Goal: Task Accomplishment & Management: Use online tool/utility

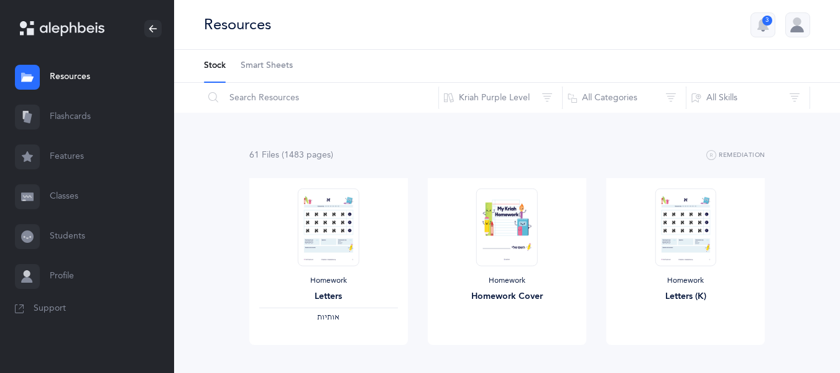
click at [48, 149] on link "Features" at bounding box center [87, 157] width 174 height 40
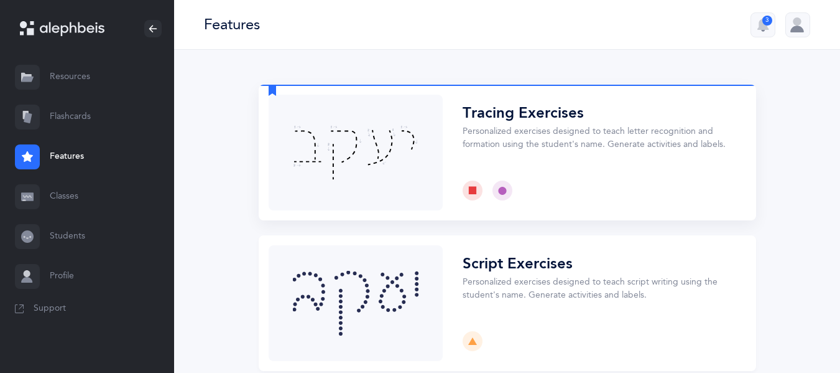
click at [570, 118] on button "Choose" at bounding box center [508, 153] width 498 height 136
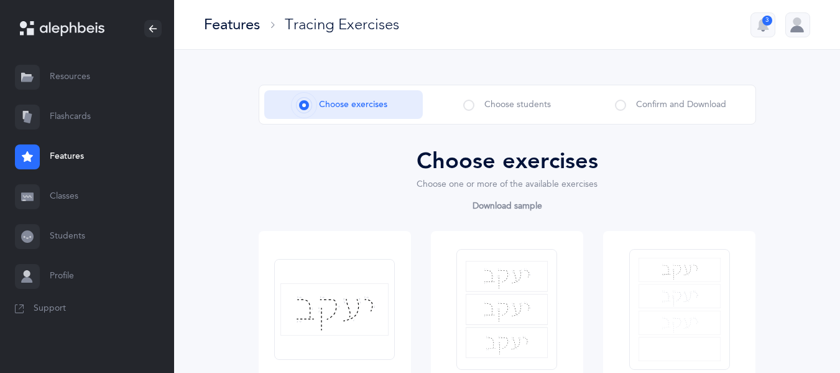
drag, startPoint x: 570, startPoint y: 118, endPoint x: 765, endPoint y: 129, distance: 195.1
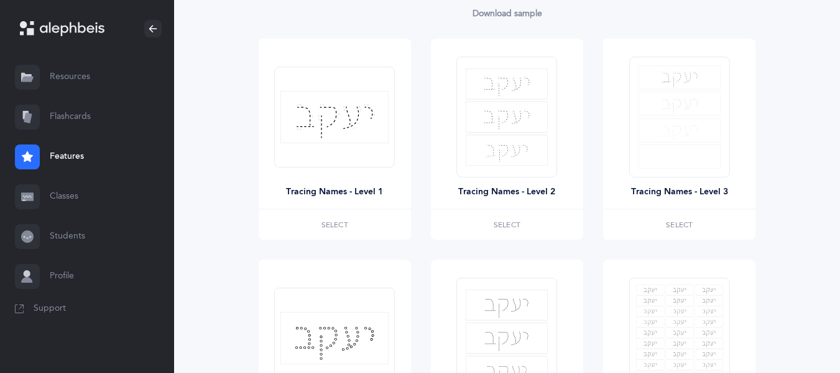
scroll to position [193, 0]
click at [531, 216] on label "Select" at bounding box center [507, 223] width 152 height 30
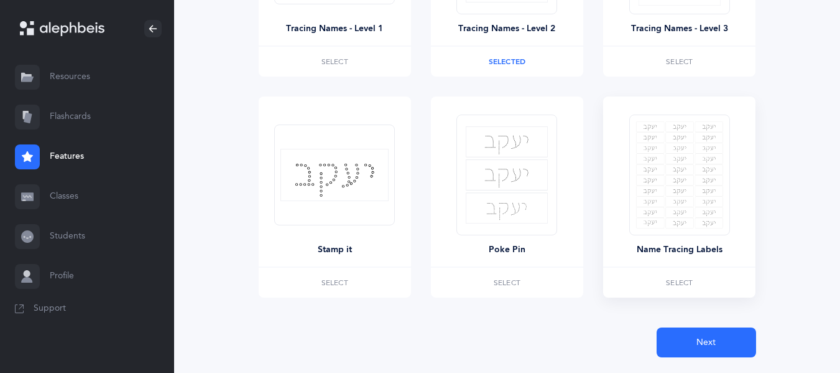
scroll to position [389, 0]
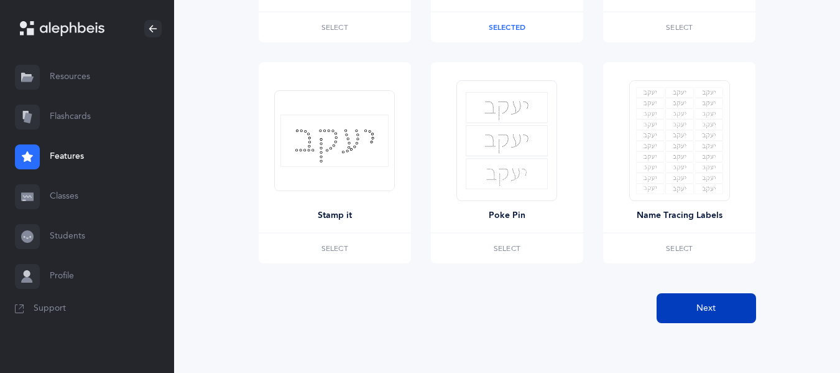
click at [699, 304] on span "Next" at bounding box center [706, 308] width 19 height 13
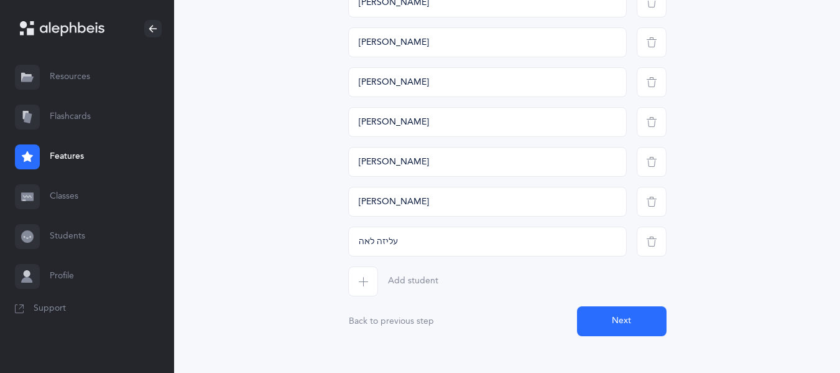
scroll to position [1583, 0]
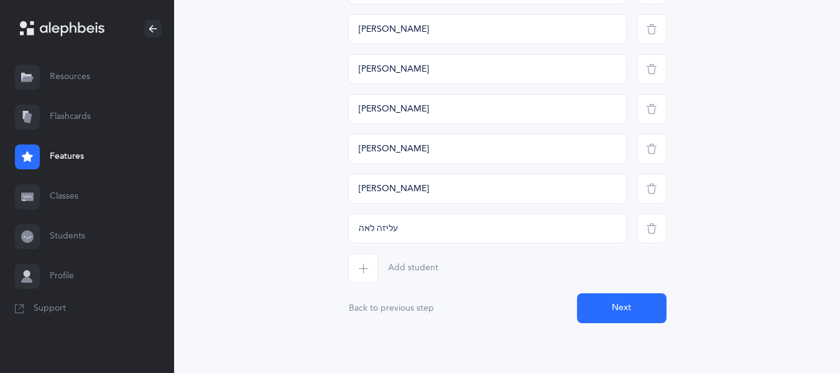
click at [631, 309] on button "Next" at bounding box center [622, 308] width 90 height 30
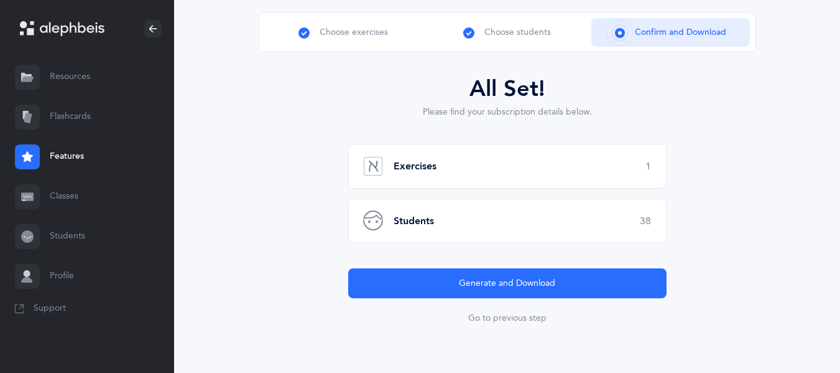
scroll to position [72, 0]
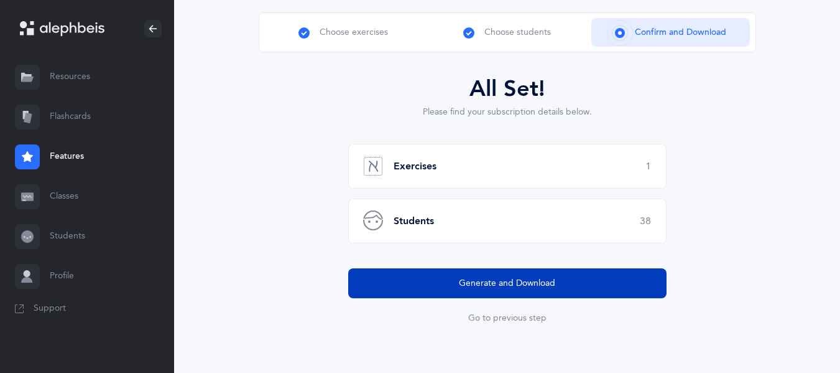
click at [630, 291] on button "Generate and Download" at bounding box center [507, 283] width 318 height 30
